Goal: Navigation & Orientation: Find specific page/section

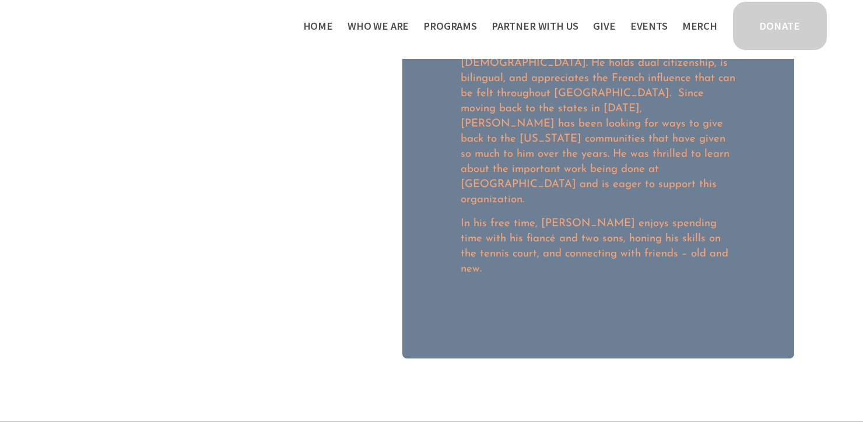
scroll to position [419, 0]
click at [0, 0] on span "Thrive Support Groups" at bounding box center [0, 0] width 0 height 0
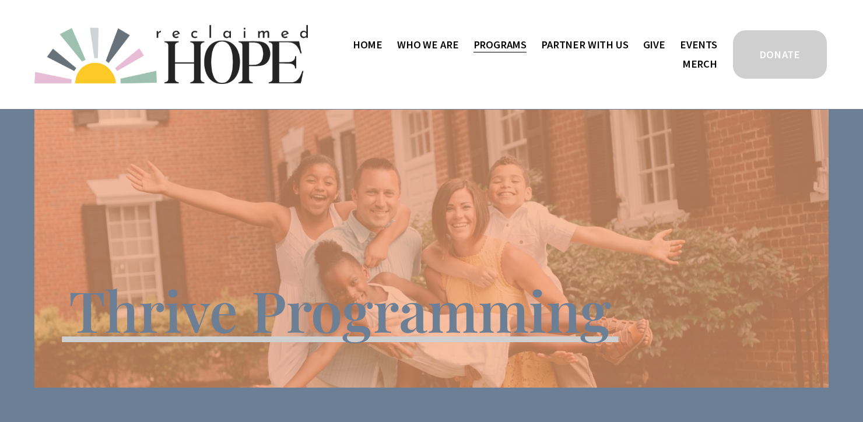
click at [383, 48] on link "Home" at bounding box center [368, 44] width 30 height 19
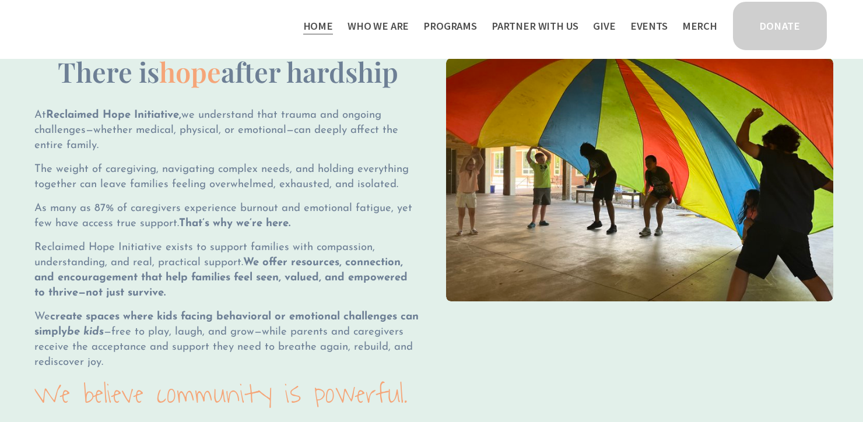
scroll to position [853, 0]
